Goal: Check status: Check status

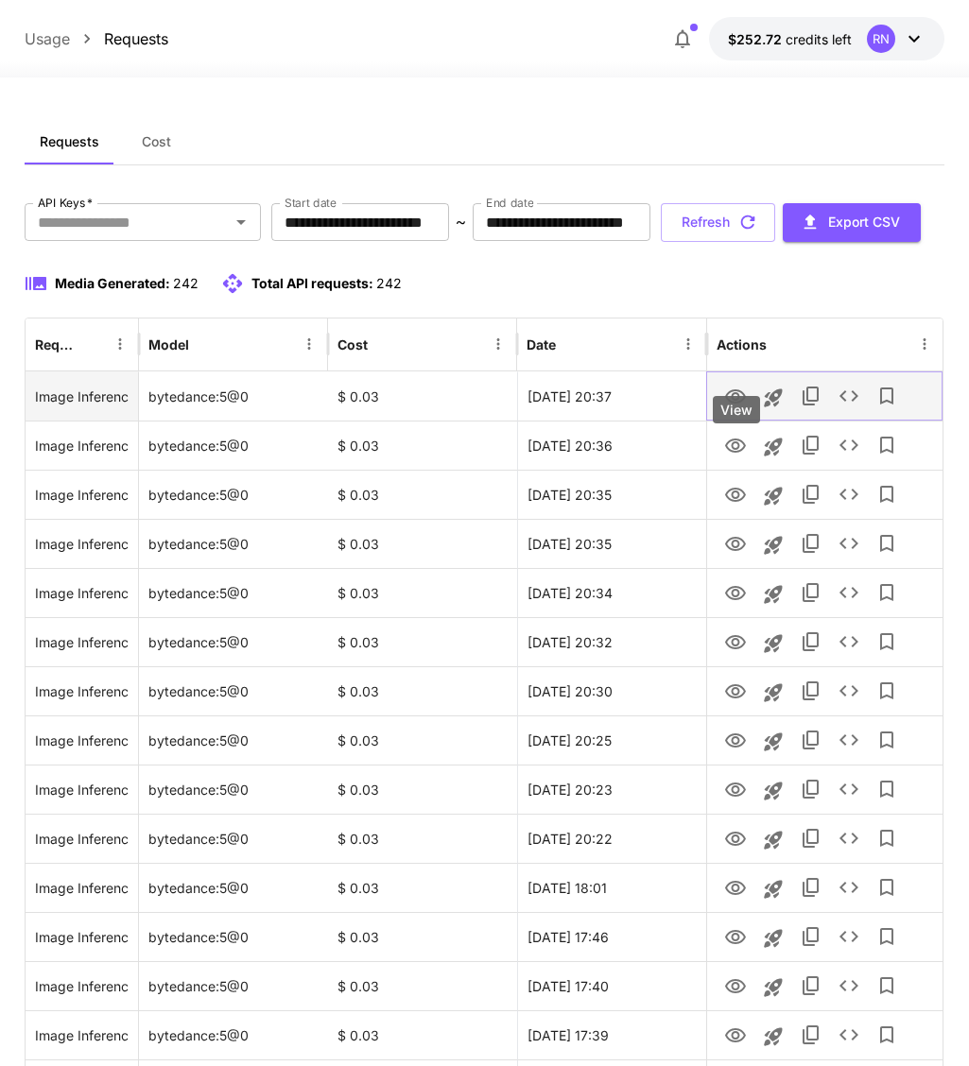
click at [735, 408] on icon "View" at bounding box center [735, 397] width 23 height 23
click at [737, 408] on icon "View" at bounding box center [735, 397] width 23 height 23
click at [740, 408] on icon "View" at bounding box center [735, 397] width 23 height 23
